Goal: Complete application form

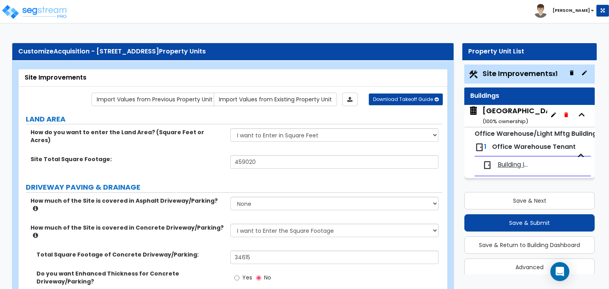
select select "2"
select select "1"
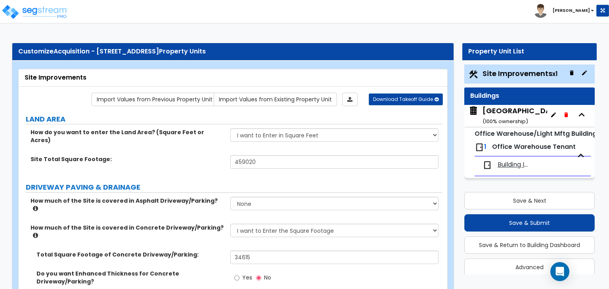
select select "1"
select select "2"
select select "1"
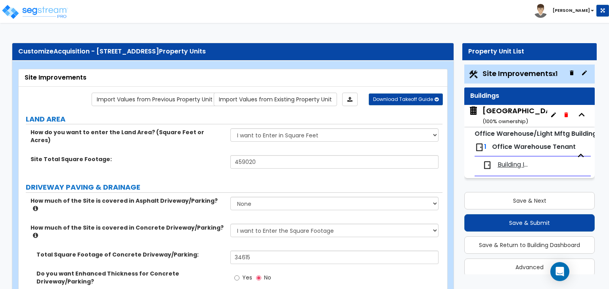
select select "1"
select select "4"
select select "1"
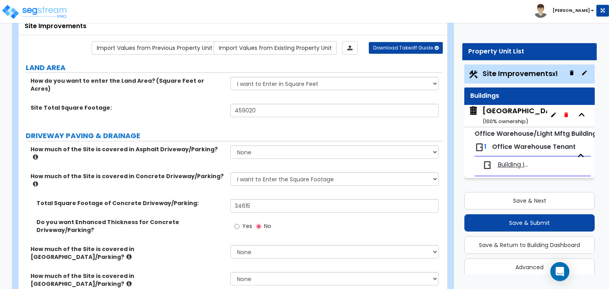
scroll to position [9, 0]
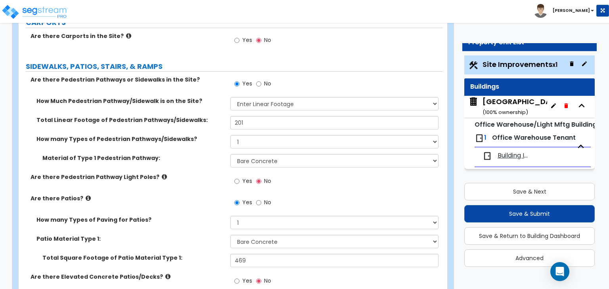
click at [521, 156] on span "Building Interior" at bounding box center [514, 155] width 34 height 9
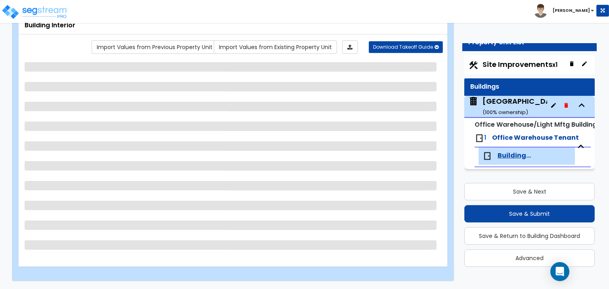
scroll to position [52, 0]
select select "1"
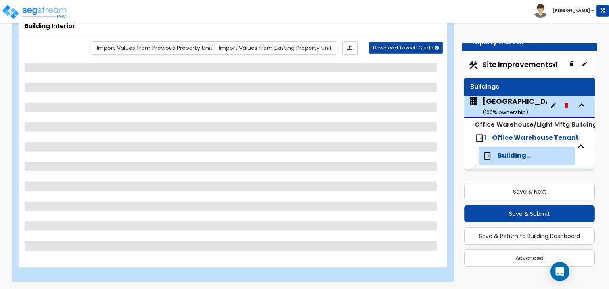
select select "4"
select select "1"
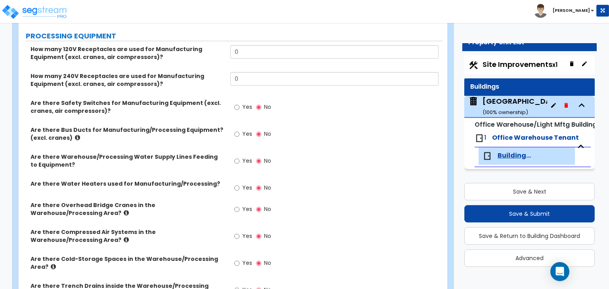
scroll to position [1408, 0]
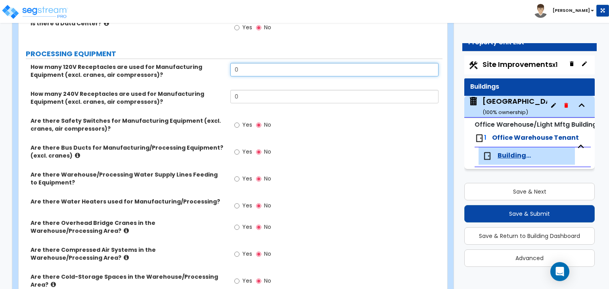
click at [247, 63] on input "0" at bounding box center [334, 69] width 208 height 13
click at [245, 63] on input "0" at bounding box center [334, 69] width 208 height 13
type input "36"
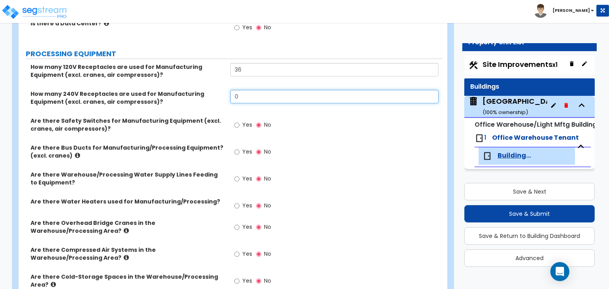
click at [262, 90] on input "0" at bounding box center [334, 96] width 208 height 13
type input "12"
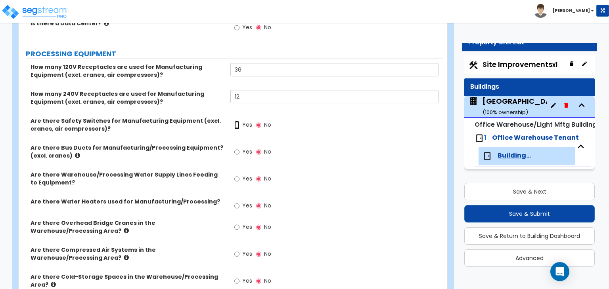
click at [239, 121] on input "Yes" at bounding box center [236, 125] width 5 height 9
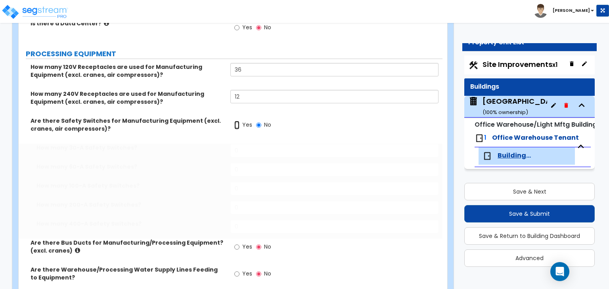
radio input "true"
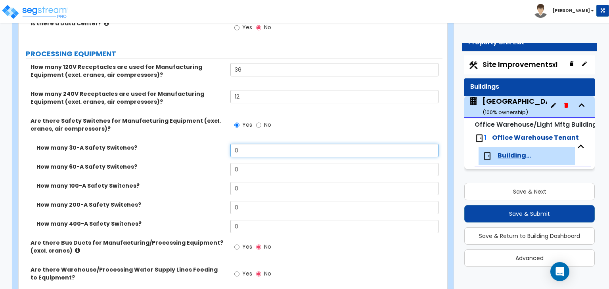
click at [246, 144] on input "0" at bounding box center [334, 150] width 208 height 13
type input "5"
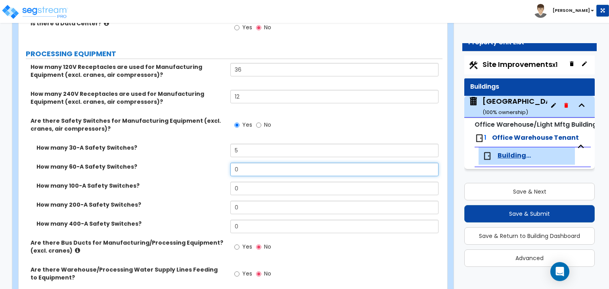
click at [238, 163] on input "0" at bounding box center [334, 169] width 208 height 13
type input "5"
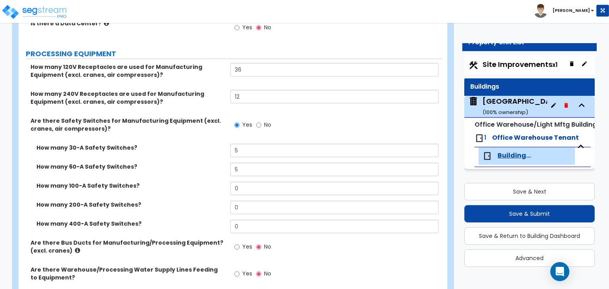
click at [166, 163] on label "How many 60-A Safety Switches?" at bounding box center [130, 167] width 188 height 8
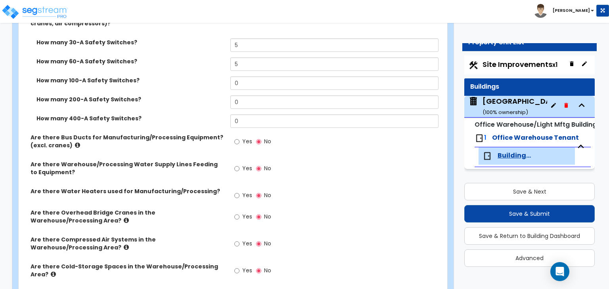
scroll to position [1526, 0]
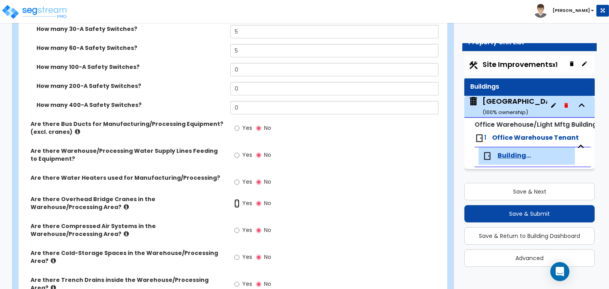
click at [238, 199] on input "Yes" at bounding box center [236, 203] width 5 height 9
radio input "true"
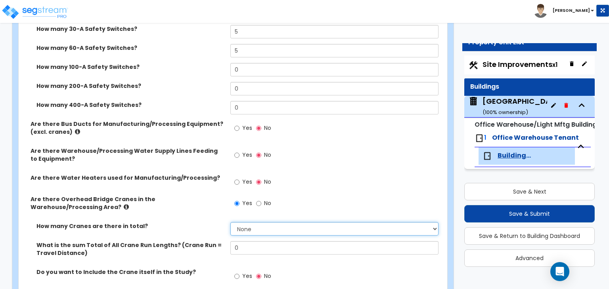
click at [252, 222] on select "None 1 2 3 4 5" at bounding box center [334, 228] width 208 height 13
select select "5"
click at [230, 222] on select "None 1 2 3 4 5" at bounding box center [334, 228] width 208 height 13
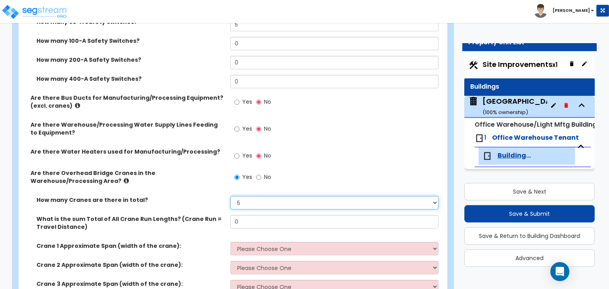
scroll to position [1566, 0]
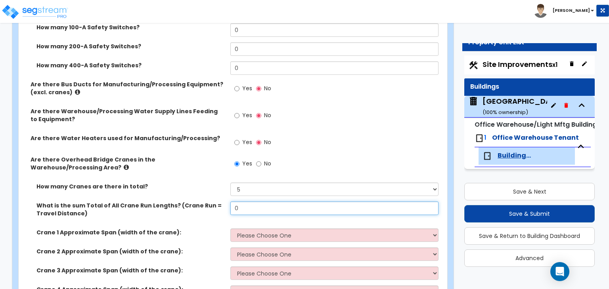
click at [277, 202] on input "0" at bounding box center [334, 208] width 208 height 13
type input "500"
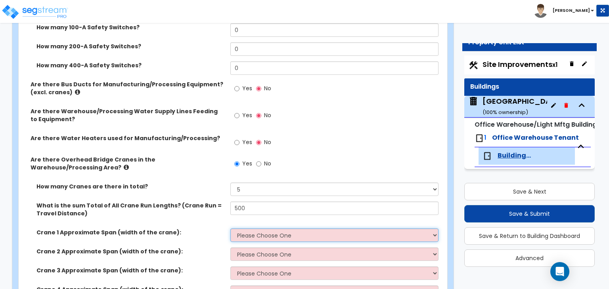
click at [275, 229] on select "Please Choose One 20 ft 30 ft 40 ft 50 ft" at bounding box center [334, 235] width 208 height 13
select select "4"
click at [230, 229] on select "Please Choose One 20 ft 30 ft 40 ft 50 ft" at bounding box center [334, 235] width 208 height 13
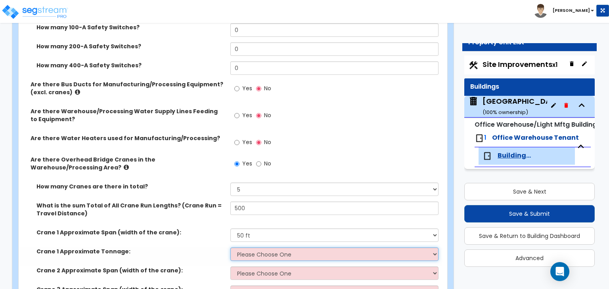
click at [245, 248] on select "Please Choose One 3 Ton 5 Ton 7.5 Ton 10 Ton 15 Ton 25 Ton" at bounding box center [334, 254] width 208 height 13
select select "1"
click at [230, 248] on select "Please Choose One 3 Ton 5 Ton 7.5 Ton 10 Ton 15 Ton 25 Ton" at bounding box center [334, 254] width 208 height 13
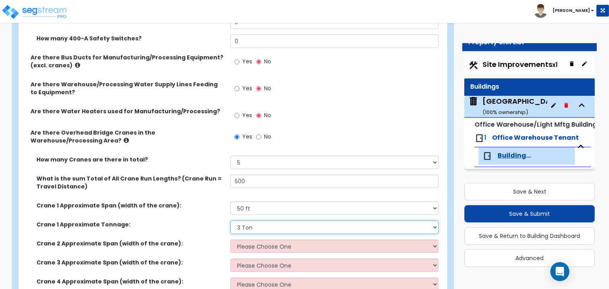
scroll to position [1645, 0]
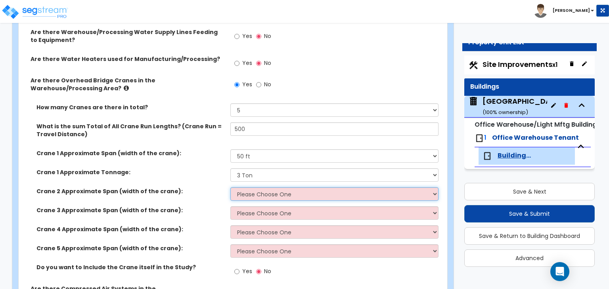
click at [259, 187] on select "Please Choose One 20 ft 30 ft 40 ft 50 ft" at bounding box center [334, 193] width 208 height 13
click at [230, 187] on select "Please Choose One 20 ft 30 ft 40 ft 50 ft" at bounding box center [334, 193] width 208 height 13
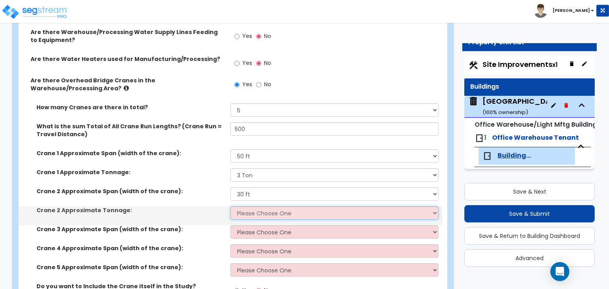
click at [248, 206] on select "Please Choose One 3 Ton 5 Ton 7.5 Ton 10 Ton 15 Ton" at bounding box center [334, 212] width 208 height 13
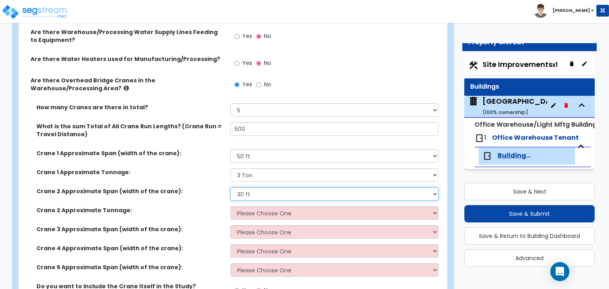
click at [243, 187] on select "Please Choose One 20 ft 30 ft 40 ft 50 ft" at bounding box center [334, 193] width 208 height 13
select select "3"
click at [230, 187] on select "Please Choose One 20 ft 30 ft 40 ft 50 ft" at bounding box center [334, 193] width 208 height 13
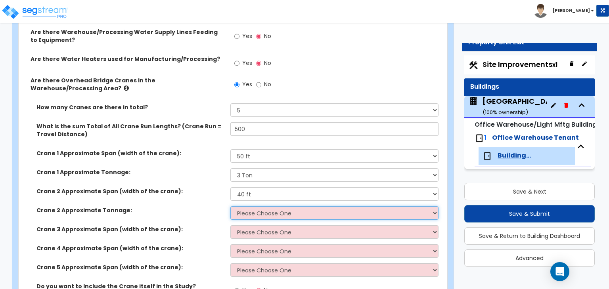
click at [250, 206] on select "Please Choose One 3 Ton 5 Ton 7.5 Ton 10 Ton 15 Ton 25 Ton" at bounding box center [334, 212] width 208 height 13
select select "1"
click at [230, 206] on select "Please Choose One 3 Ton 5 Ton 7.5 Ton 10 Ton 15 Ton 25 Ton" at bounding box center [334, 212] width 208 height 13
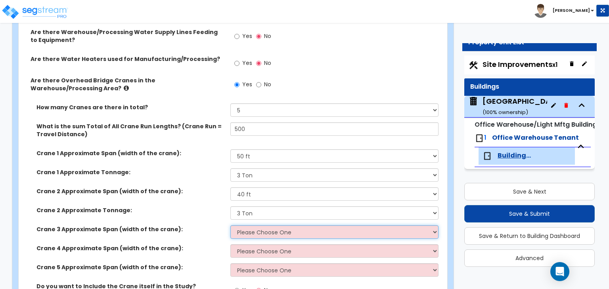
click at [245, 225] on select "Please Choose One 20 ft 30 ft 40 ft 50 ft" at bounding box center [334, 231] width 208 height 13
click at [230, 225] on select "Please Choose One 20 ft 30 ft 40 ft 50 ft" at bounding box center [334, 231] width 208 height 13
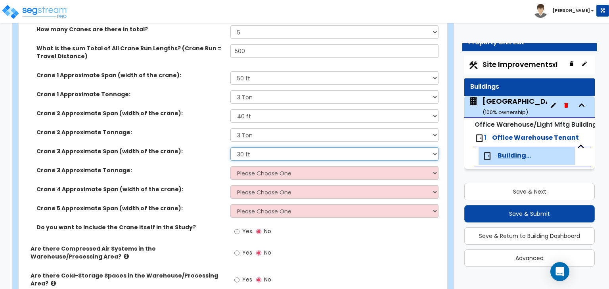
scroll to position [1725, 0]
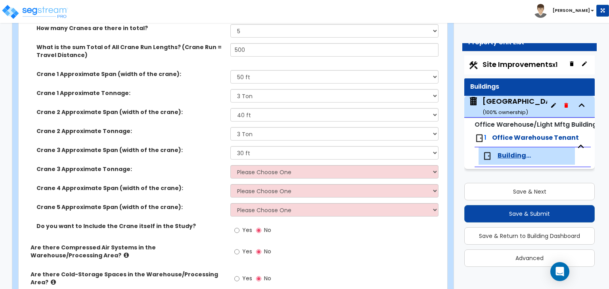
click at [246, 146] on div "Crane 3 Approximate Span (width of the crane): Please Choose One 20 ft 30 ft 40…" at bounding box center [231, 155] width 424 height 19
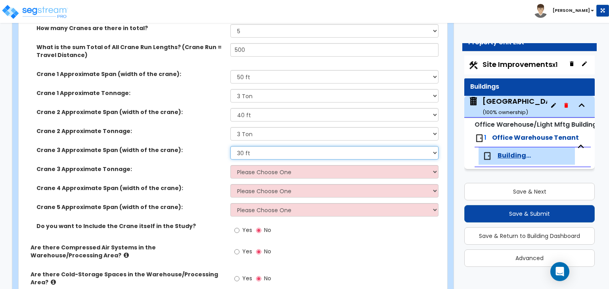
click at [243, 146] on select "Please Choose One 20 ft 30 ft 40 ft 50 ft" at bounding box center [334, 152] width 208 height 13
select select "3"
click at [230, 146] on select "Please Choose One 20 ft 30 ft 40 ft 50 ft" at bounding box center [334, 152] width 208 height 13
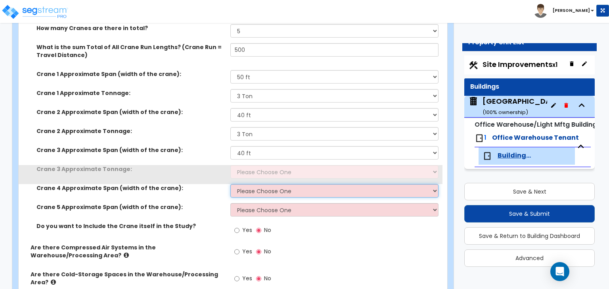
click at [247, 184] on select "Please Choose One 20 ft 30 ft 40 ft 50 ft" at bounding box center [334, 190] width 208 height 13
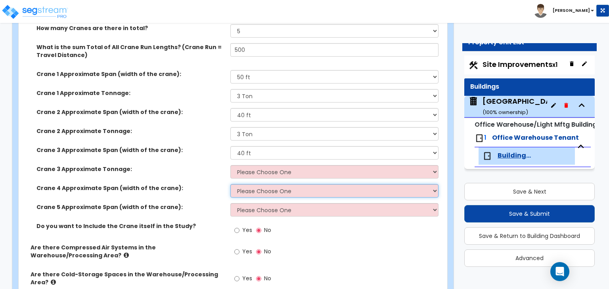
select select "4"
click at [230, 184] on select "Please Choose One 20 ft 30 ft 40 ft 50 ft" at bounding box center [334, 190] width 208 height 13
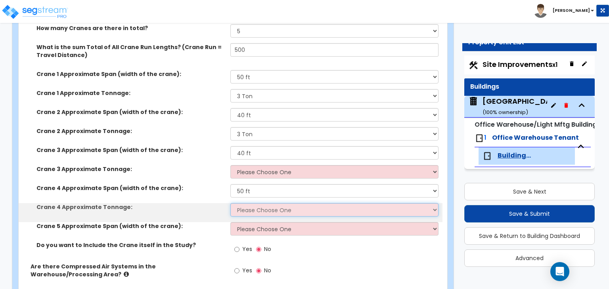
click at [240, 203] on select "Please Choose One 3 Ton 5 Ton 7.5 Ton 10 Ton 15 Ton 25 Ton" at bounding box center [334, 209] width 208 height 13
select select "1"
click at [230, 203] on select "Please Choose One 3 Ton 5 Ton 7.5 Ton 10 Ton 15 Ton 25 Ton" at bounding box center [334, 209] width 208 height 13
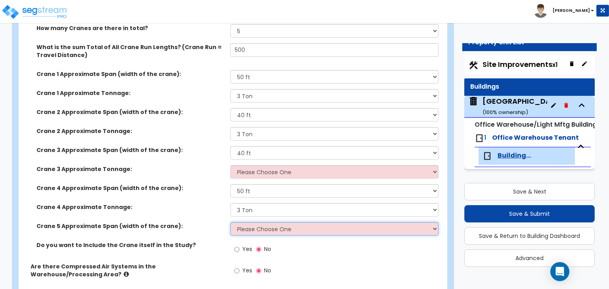
click at [250, 222] on select "Please Choose One 20 ft 30 ft 40 ft 50 ft" at bounding box center [334, 228] width 208 height 13
select select "4"
click at [230, 222] on select "Please Choose One 20 ft 30 ft 40 ft 50 ft" at bounding box center [334, 228] width 208 height 13
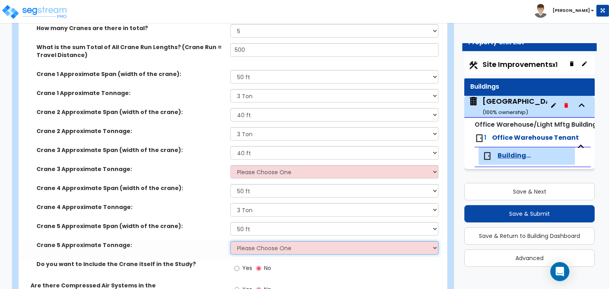
click at [246, 241] on select "Please Choose One 3 Ton 5 Ton 7.5 Ton 10 Ton 15 Ton 25 Ton" at bounding box center [334, 247] width 208 height 13
select select "1"
click at [230, 241] on select "Please Choose One 3 Ton 5 Ton 7.5 Ton 10 Ton 15 Ton 25 Ton" at bounding box center [334, 247] width 208 height 13
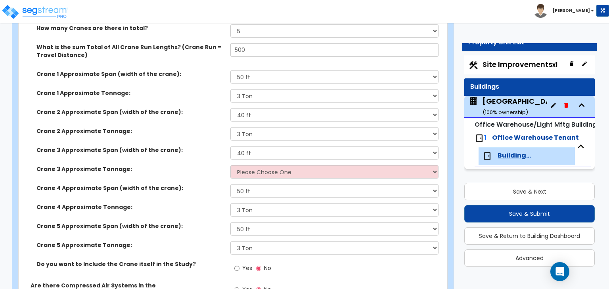
click at [219, 203] on label "Crane 4 Approximate Tonnage:" at bounding box center [130, 207] width 188 height 8
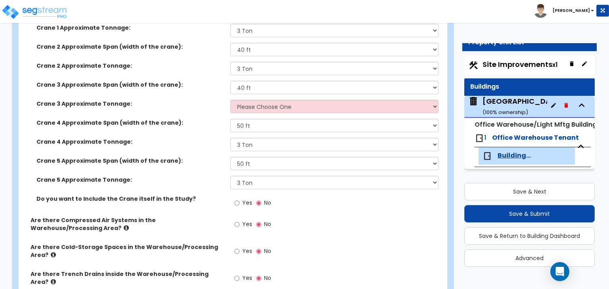
scroll to position [1804, 0]
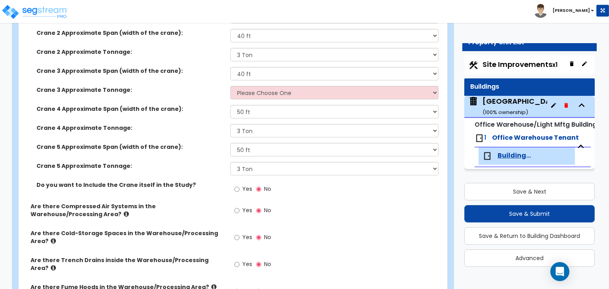
click at [243, 206] on span "Yes" at bounding box center [247, 210] width 10 height 8
click at [239, 206] on input "Yes" at bounding box center [236, 210] width 5 height 9
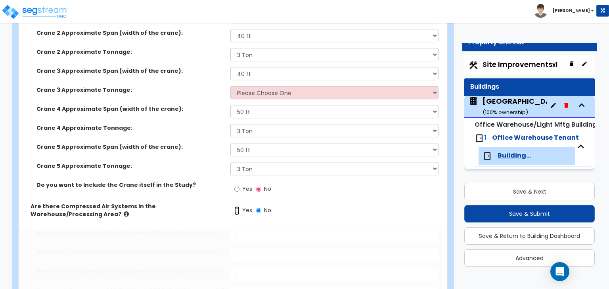
radio input "true"
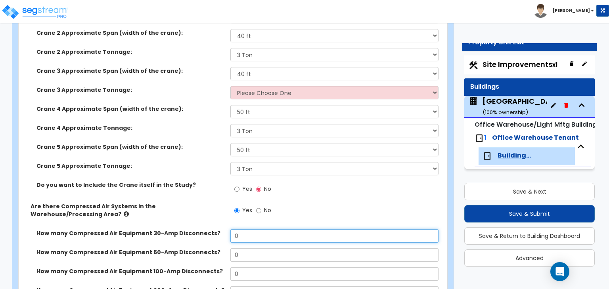
click at [257, 229] on input "0" at bounding box center [334, 235] width 208 height 13
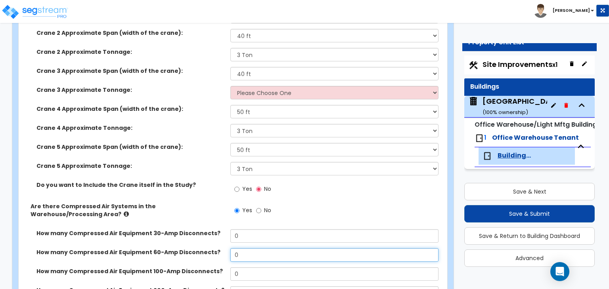
click at [235, 248] on input "0" at bounding box center [334, 254] width 208 height 13
type input "1"
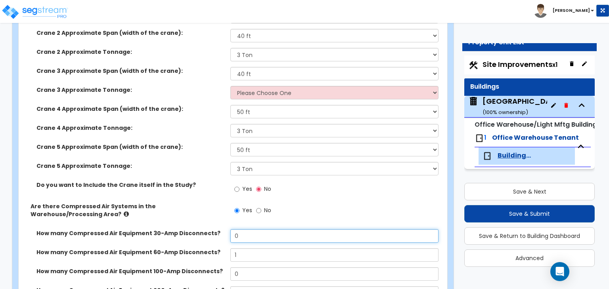
click at [252, 229] on input "0" at bounding box center [334, 235] width 208 height 13
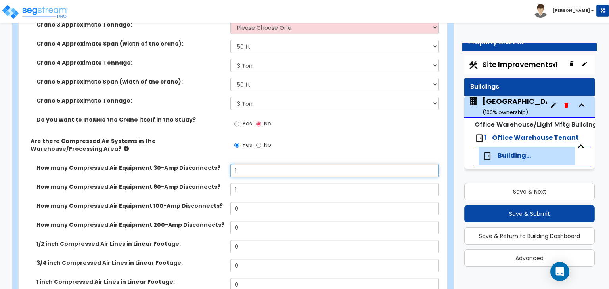
scroll to position [1883, 0]
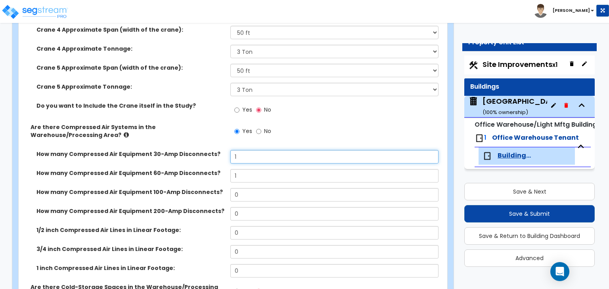
type input "1"
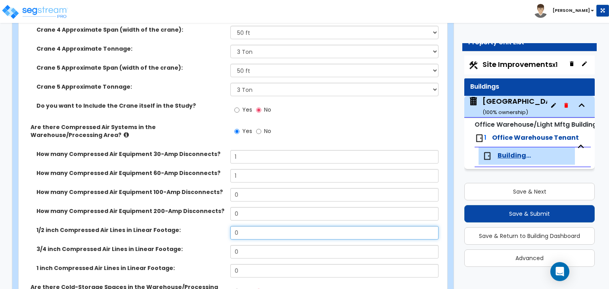
click at [263, 226] on input "0" at bounding box center [334, 232] width 208 height 13
click at [265, 226] on input "0" at bounding box center [334, 232] width 208 height 13
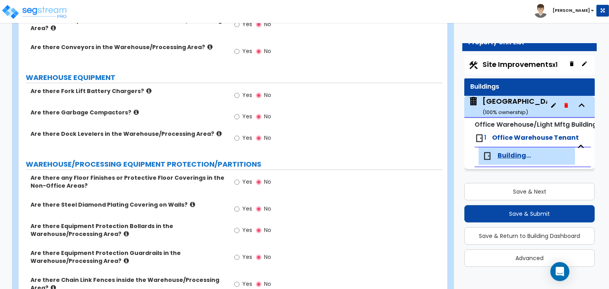
scroll to position [2319, 0]
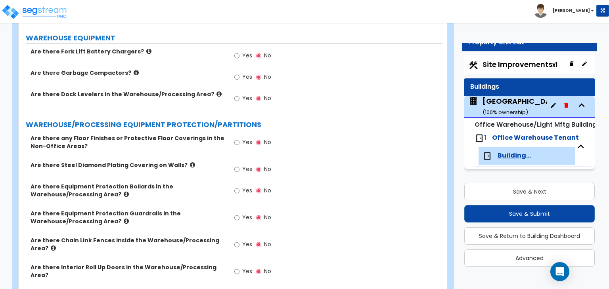
type input "827"
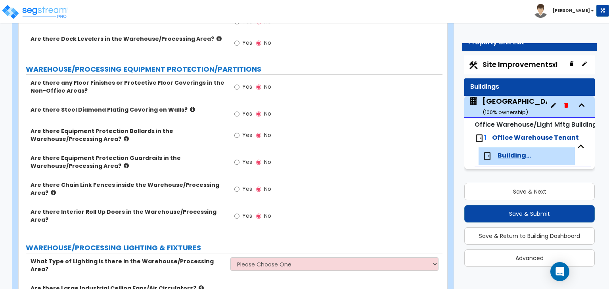
scroll to position [2374, 0]
click at [240, 130] on label "Yes" at bounding box center [243, 136] width 18 height 13
click at [239, 131] on input "Yes" at bounding box center [236, 135] width 5 height 9
radio input "true"
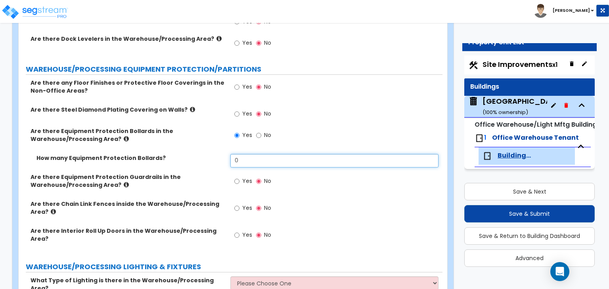
click at [274, 154] on input "0" at bounding box center [334, 160] width 208 height 13
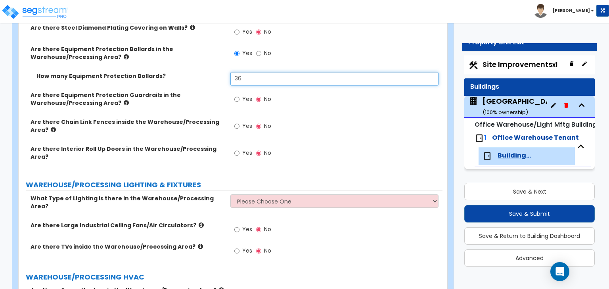
scroll to position [2457, 0]
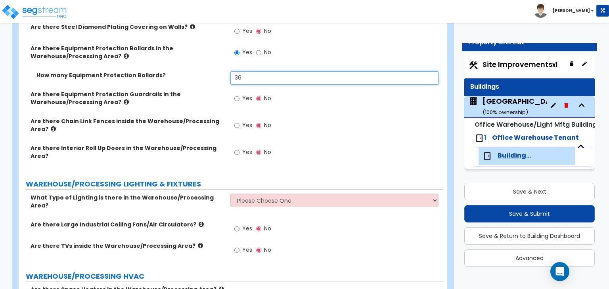
type input "36"
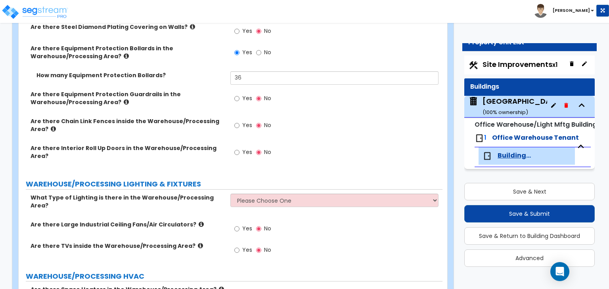
click at [243, 148] on span "Yes" at bounding box center [247, 152] width 10 height 8
click at [239, 148] on input "Yes" at bounding box center [236, 152] width 5 height 9
radio input "true"
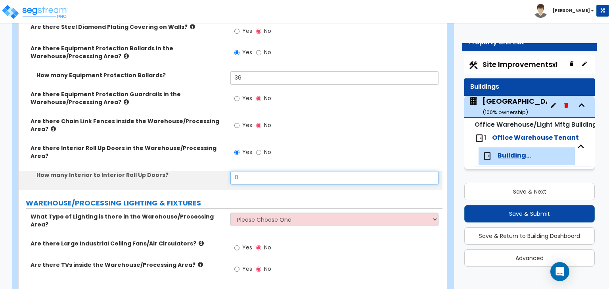
click at [251, 171] on input "0" at bounding box center [334, 177] width 208 height 13
type input "1"
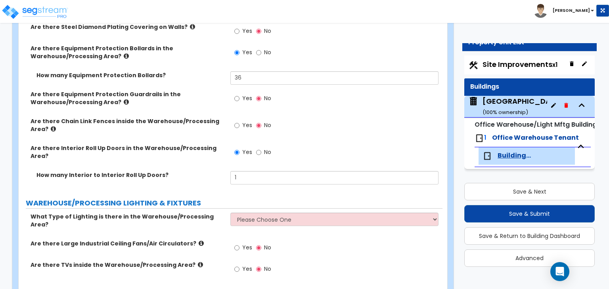
click at [194, 144] on div "Are there Interior Roll Up Doors in the Warehouse/Processing Area? Yes No" at bounding box center [231, 157] width 424 height 27
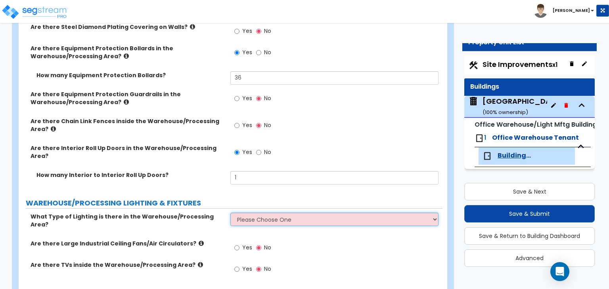
click at [293, 213] on select "Please Choose One High Bay Round Fixtures High Bay Fluorescent Tube Lighting Hi…" at bounding box center [334, 219] width 208 height 13
select select "2"
click at [230, 213] on select "Please Choose One High Bay Round Fixtures High Bay Fluorescent Tube Lighting Hi…" at bounding box center [334, 219] width 208 height 13
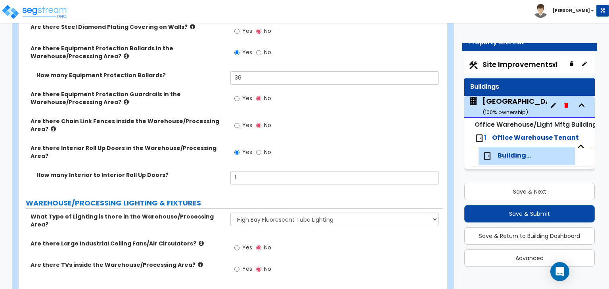
click at [219, 240] on div "Are there Large Industrial Ceiling Fans/Air Circulators? Yes No" at bounding box center [231, 250] width 424 height 21
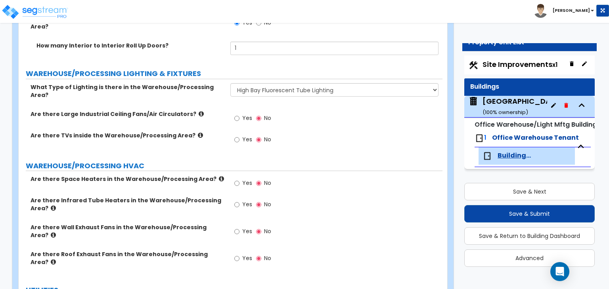
scroll to position [2599, 0]
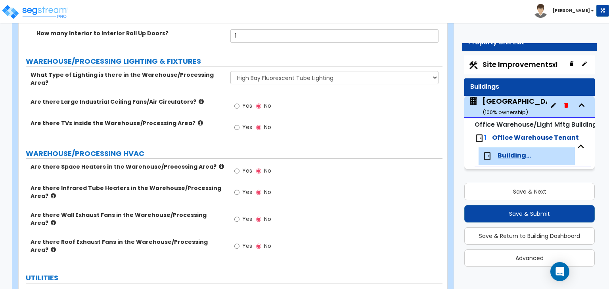
click at [243, 242] on span "Yes" at bounding box center [247, 246] width 10 height 8
click at [239, 242] on input "Yes" at bounding box center [236, 246] width 5 height 9
radio input "true"
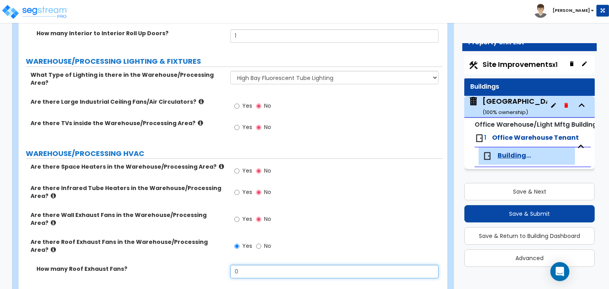
click at [247, 265] on input "0" at bounding box center [334, 271] width 208 height 13
type input "2"
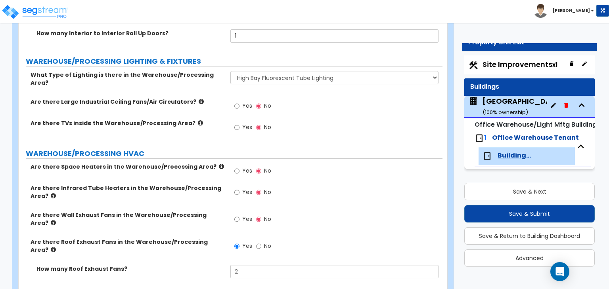
click at [191, 265] on div "How many Roof Exhaust Fans? 2" at bounding box center [231, 274] width 424 height 19
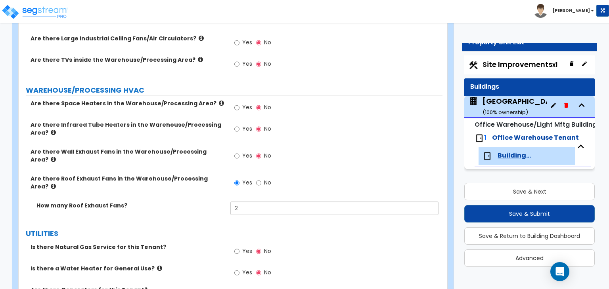
scroll to position [2664, 0]
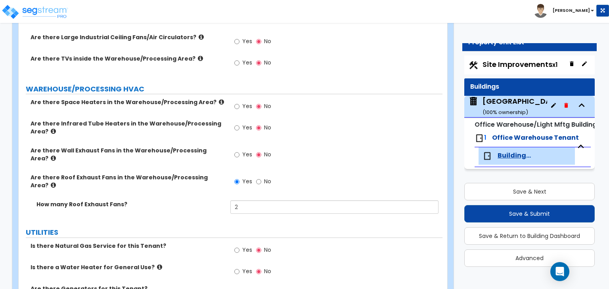
click at [244, 246] on span "Yes" at bounding box center [247, 250] width 10 height 8
click at [239, 246] on input "Yes" at bounding box center [236, 250] width 5 height 9
radio input "true"
click at [242, 267] on span "Yes" at bounding box center [247, 271] width 10 height 8
click at [239, 267] on input "Yes" at bounding box center [236, 271] width 5 height 9
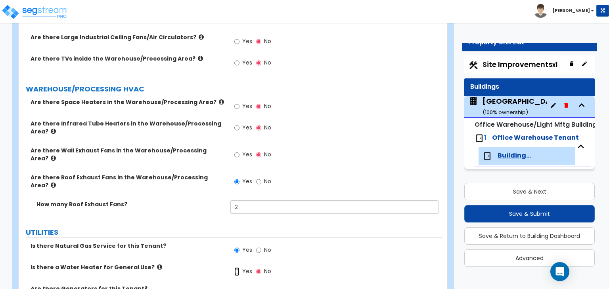
radio input "true"
click at [252, 285] on select "Please Choose One Gas Electric" at bounding box center [334, 291] width 208 height 13
select select "1"
click at [230, 285] on select "Please Choose One Gas Electric" at bounding box center [334, 291] width 208 height 13
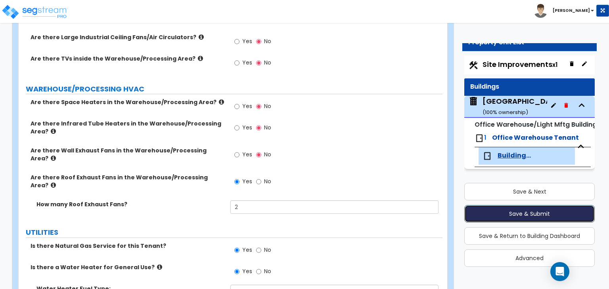
click at [497, 216] on button "Save & Submit" at bounding box center [529, 213] width 130 height 17
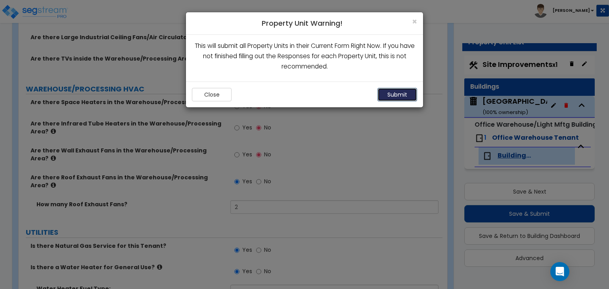
click at [392, 97] on button "Submit" at bounding box center [397, 94] width 40 height 13
